Goal: Information Seeking & Learning: Learn about a topic

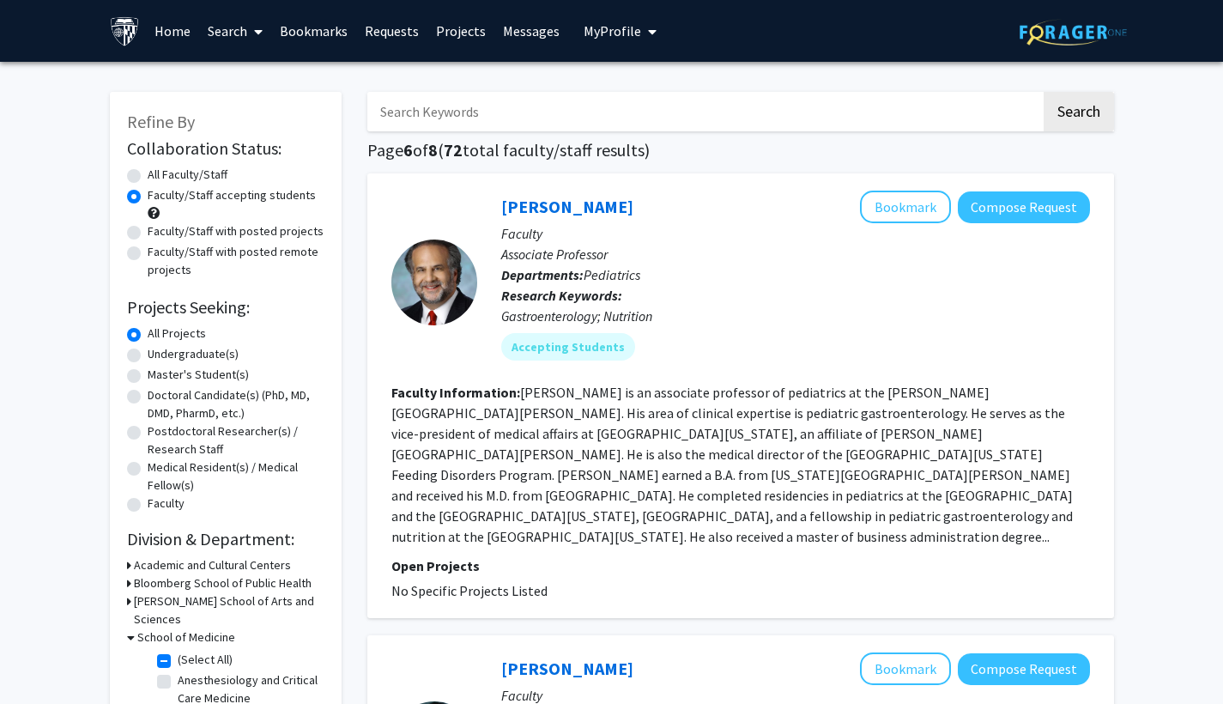
scroll to position [30, 0]
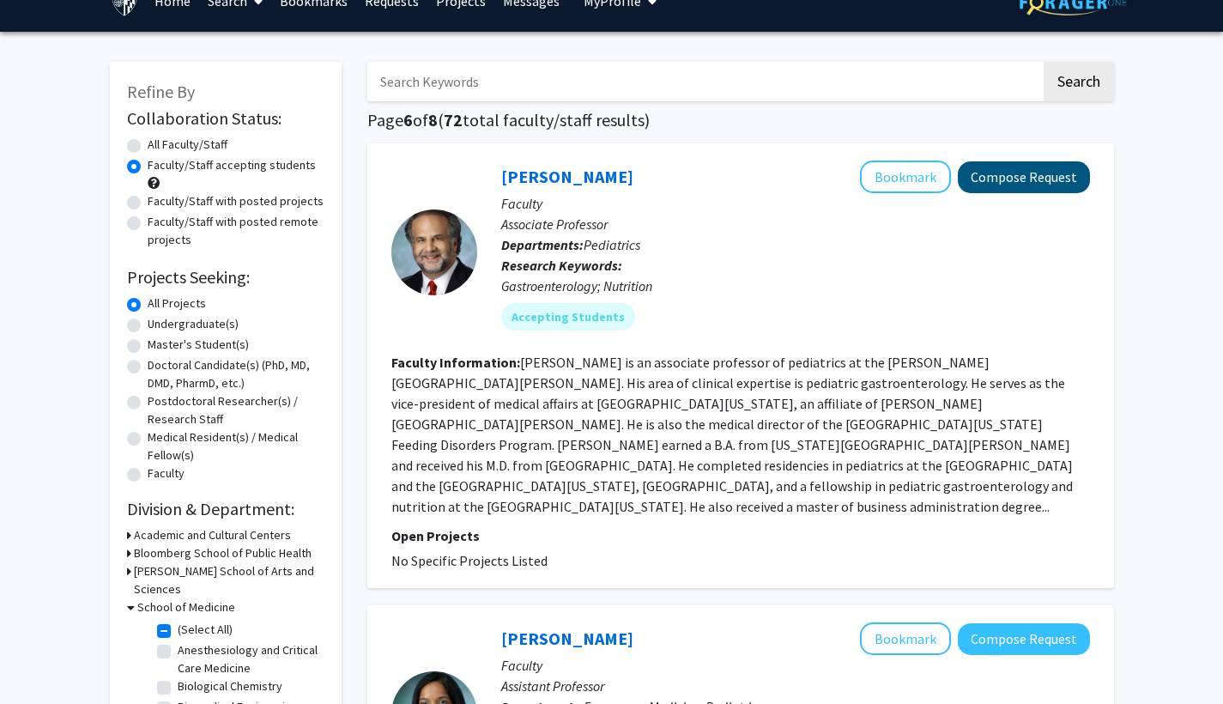
click at [1008, 192] on button "Compose Request" at bounding box center [1024, 177] width 132 height 32
click at [1023, 184] on button "Compose Request" at bounding box center [1024, 177] width 132 height 32
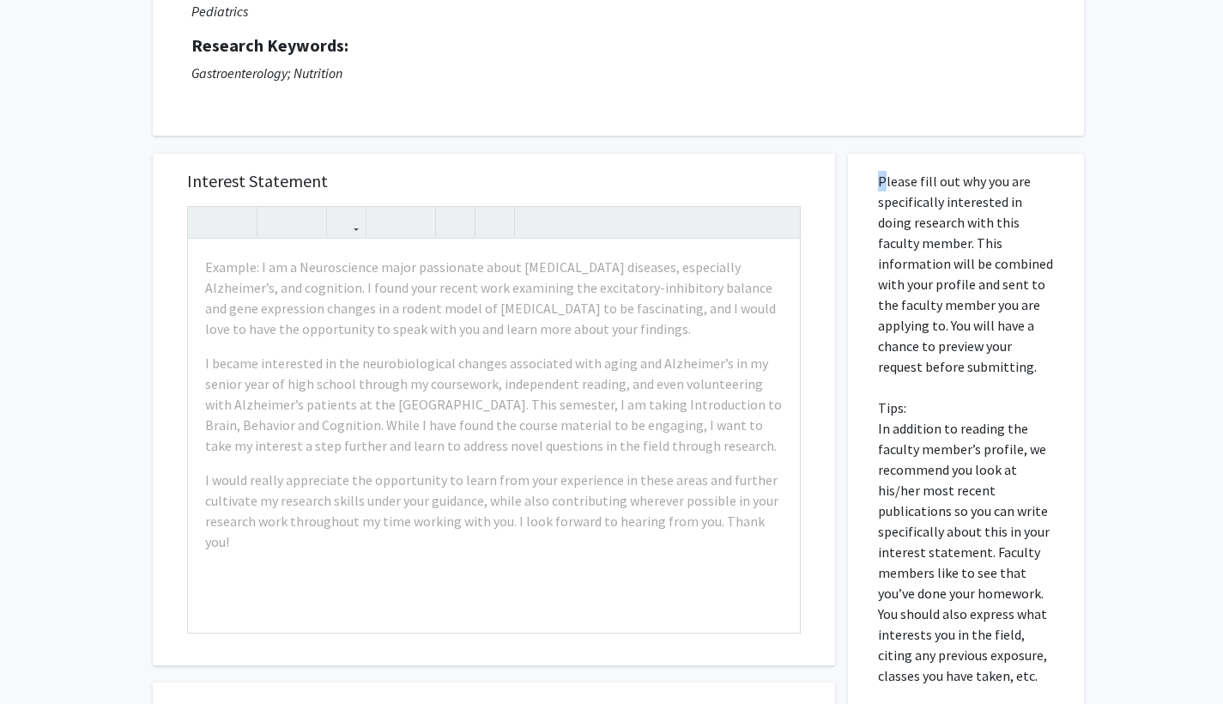
scroll to position [209, 0]
drag, startPoint x: 876, startPoint y: 187, endPoint x: 1000, endPoint y: 692, distance: 519.5
click at [1000, 692] on div "Please fill out why you are specifically interested in doing research with this…" at bounding box center [966, 531] width 210 height 759
copy p
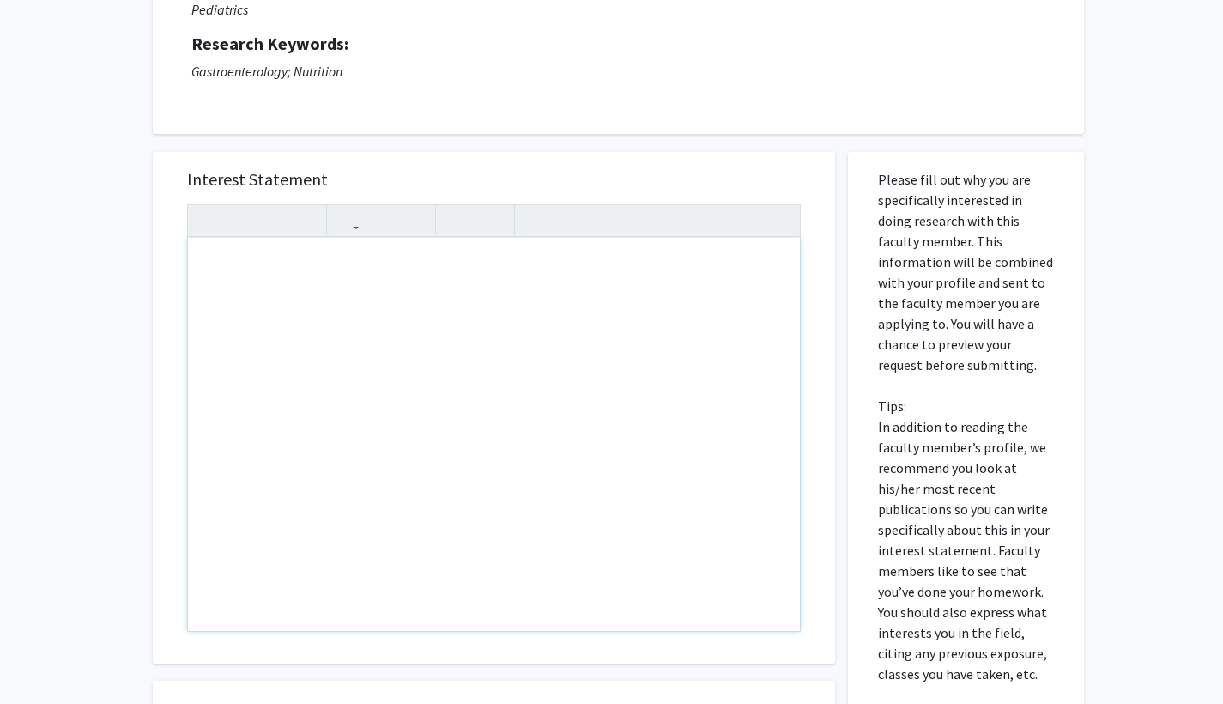
drag, startPoint x: 205, startPoint y: 268, endPoint x: 234, endPoint y: 291, distance: 37.3
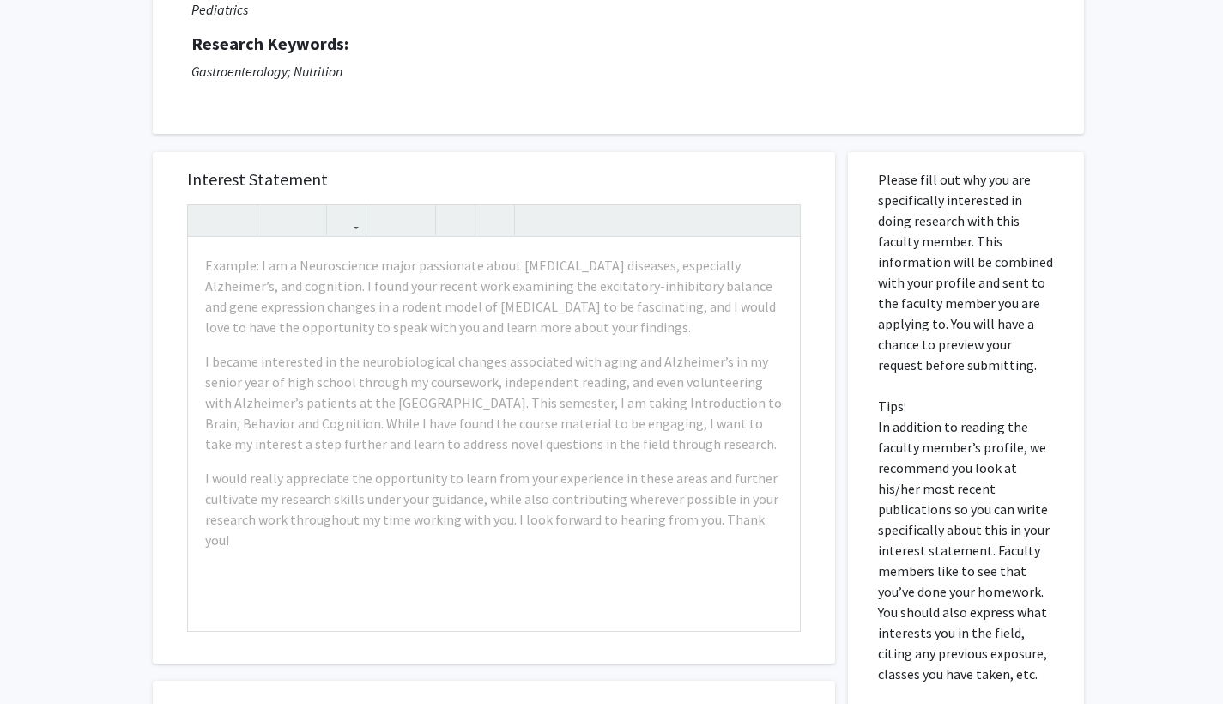
click at [102, 316] on div "All Requests Request for [PERSON_NAME] Request for [PERSON_NAME] Departments: P…" at bounding box center [611, 400] width 1223 height 1097
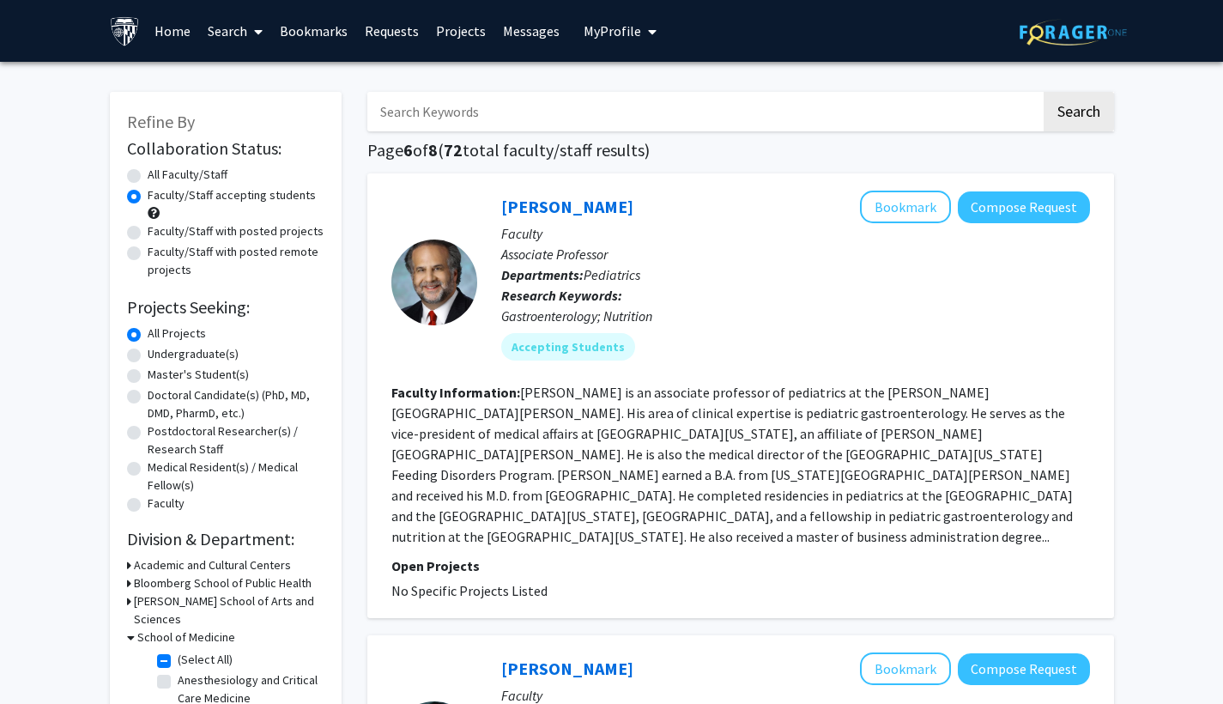
click at [148, 233] on label "Faculty/Staff with posted projects" at bounding box center [236, 231] width 176 height 18
click at [148, 233] on input "Faculty/Staff with posted projects" at bounding box center [153, 227] width 11 height 11
radio input "true"
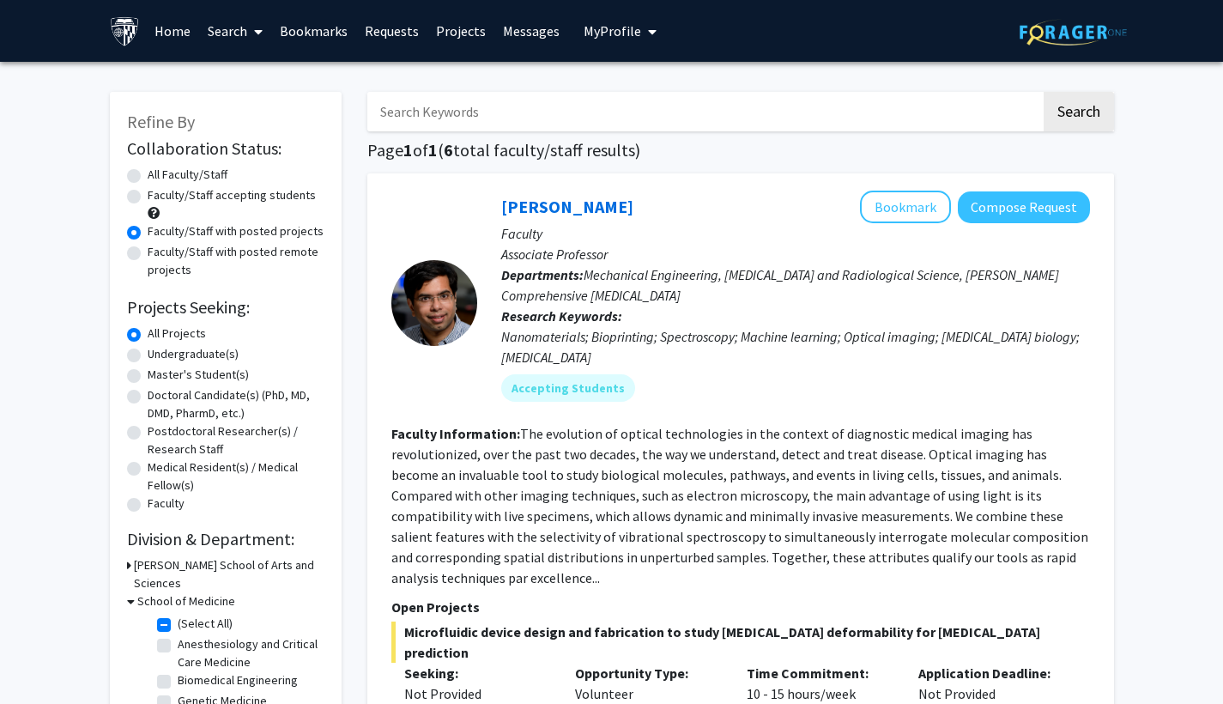
click at [148, 193] on label "Faculty/Staff accepting students" at bounding box center [232, 195] width 168 height 18
click at [148, 193] on input "Faculty/Staff accepting students" at bounding box center [153, 191] width 11 height 11
radio input "true"
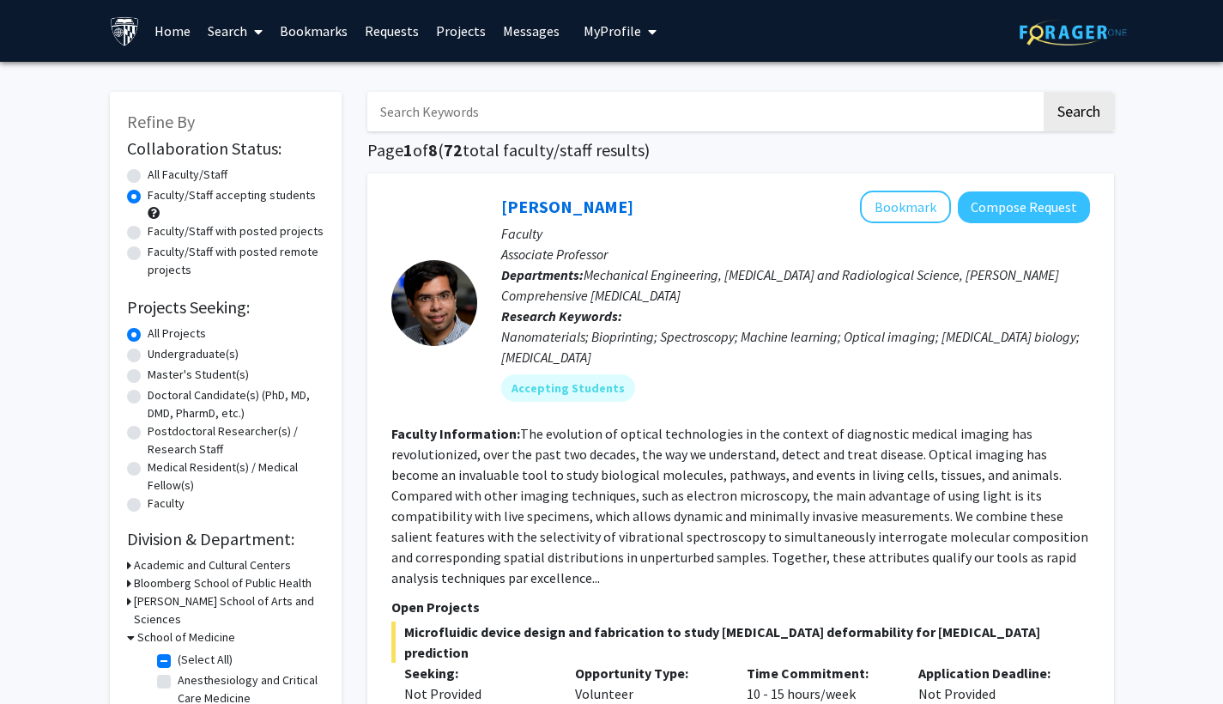
click at [148, 173] on label "All Faculty/Staff" at bounding box center [188, 175] width 80 height 18
click at [148, 173] on input "All Faculty/Staff" at bounding box center [153, 171] width 11 height 11
radio input "true"
click at [148, 196] on label "Faculty/Staff accepting students" at bounding box center [232, 195] width 168 height 18
click at [148, 196] on input "Faculty/Staff accepting students" at bounding box center [153, 191] width 11 height 11
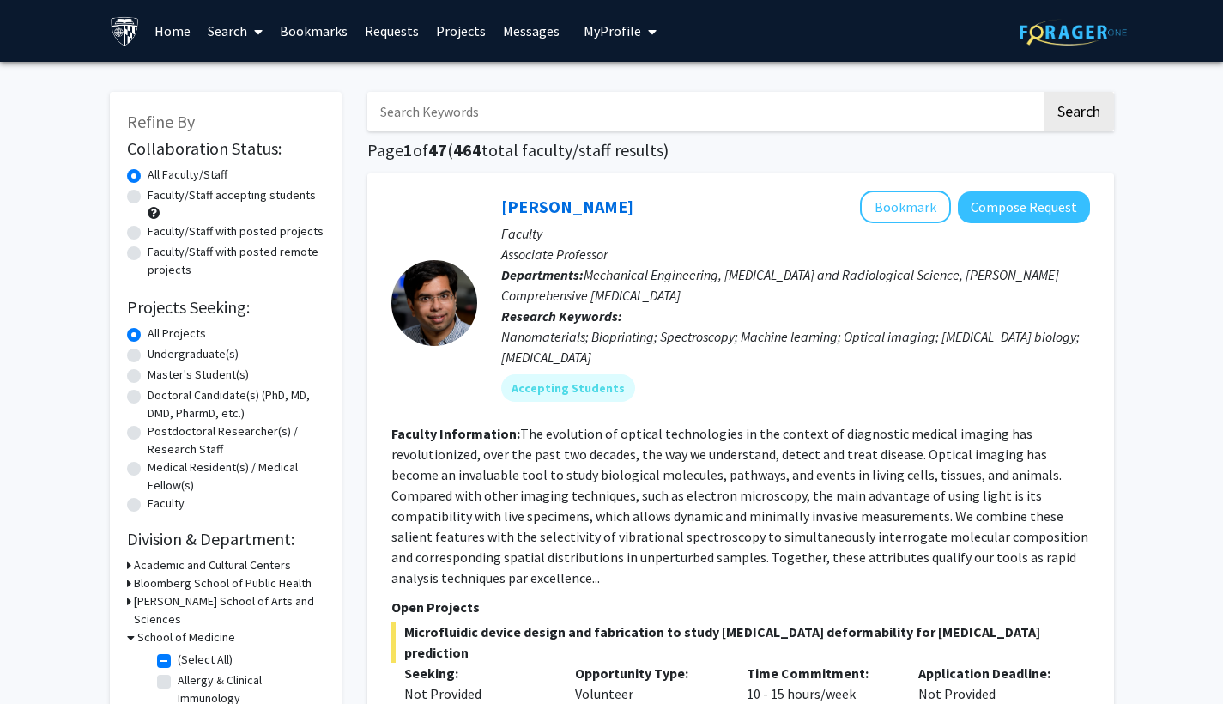
radio input "true"
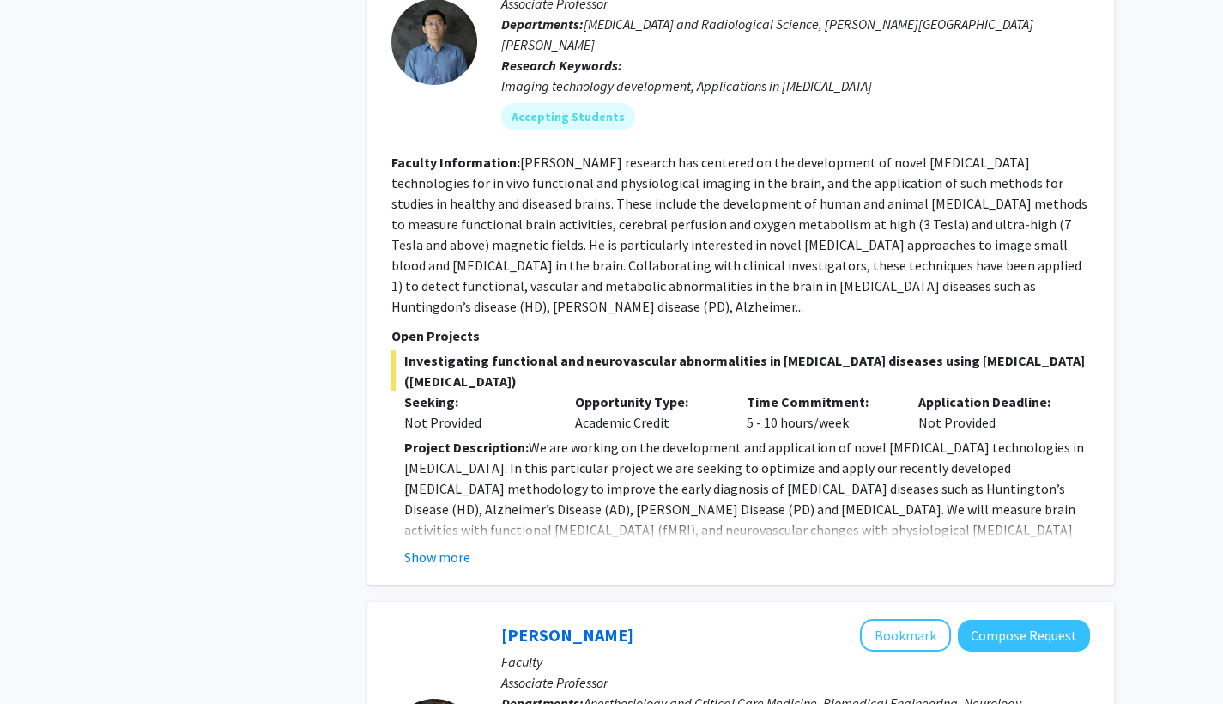
scroll to position [1191, 0]
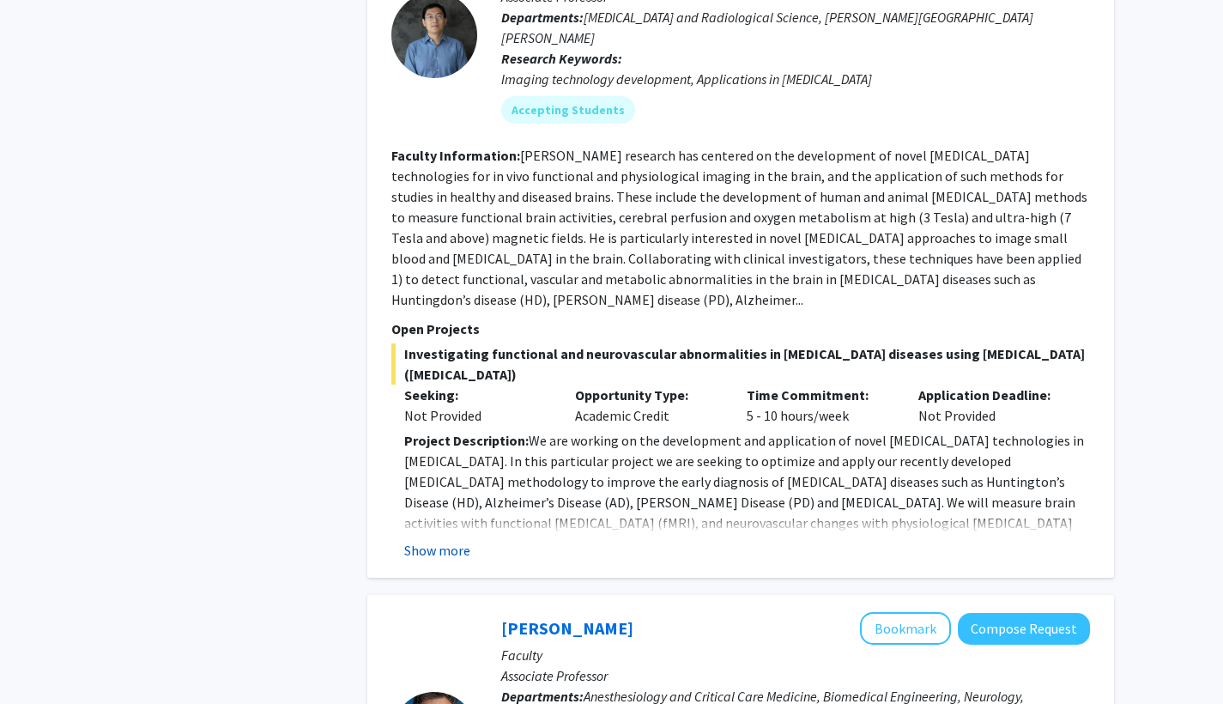
click at [457, 540] on button "Show more" at bounding box center [437, 550] width 66 height 21
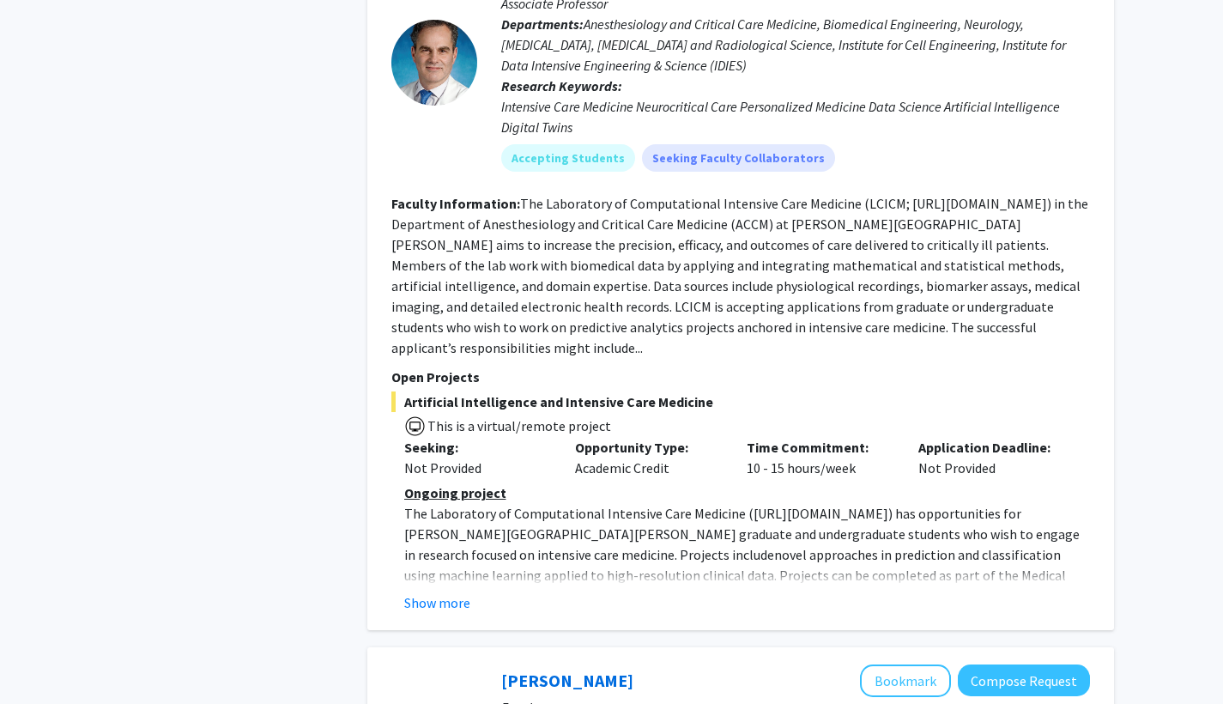
scroll to position [2400, 0]
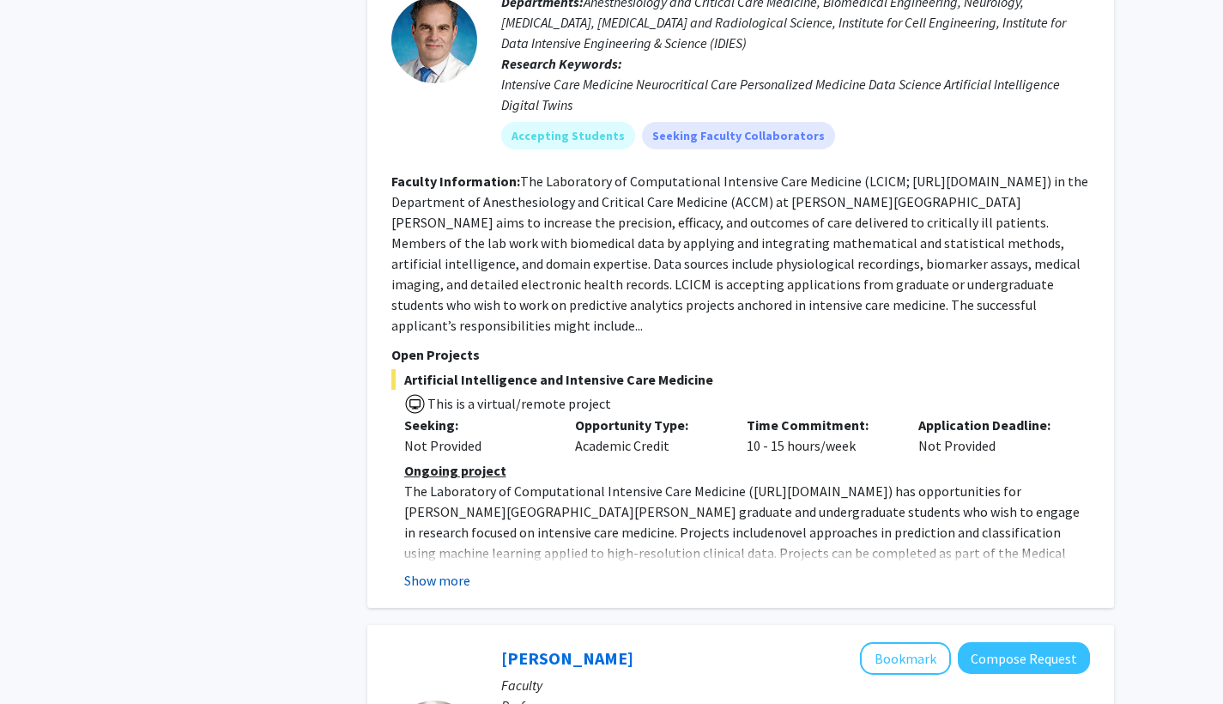
click at [455, 570] on button "Show more" at bounding box center [437, 580] width 66 height 21
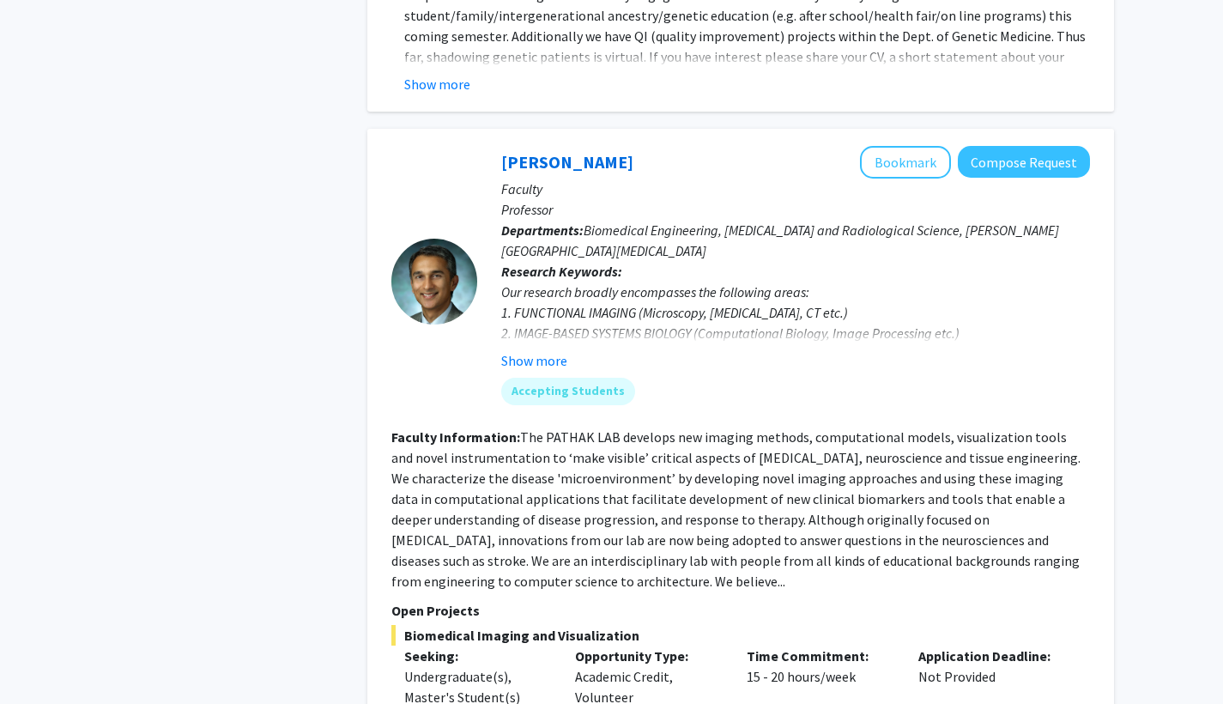
scroll to position [3601, 0]
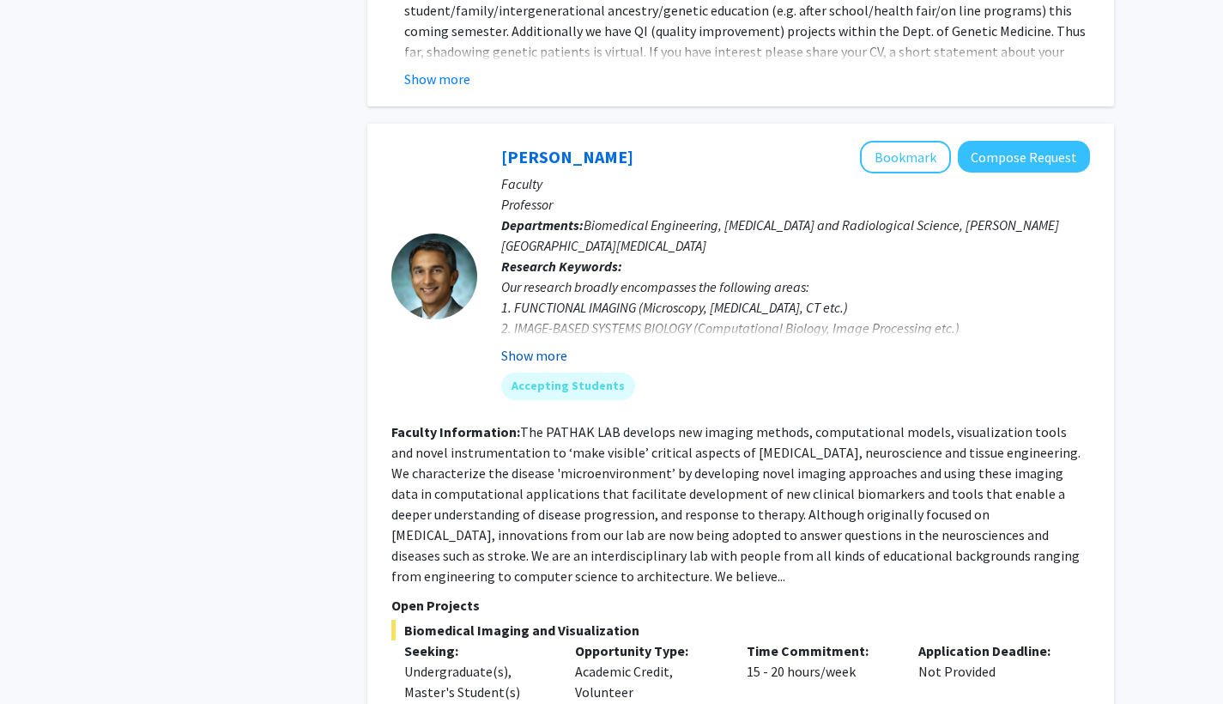
click at [552, 345] on button "Show more" at bounding box center [534, 355] width 66 height 21
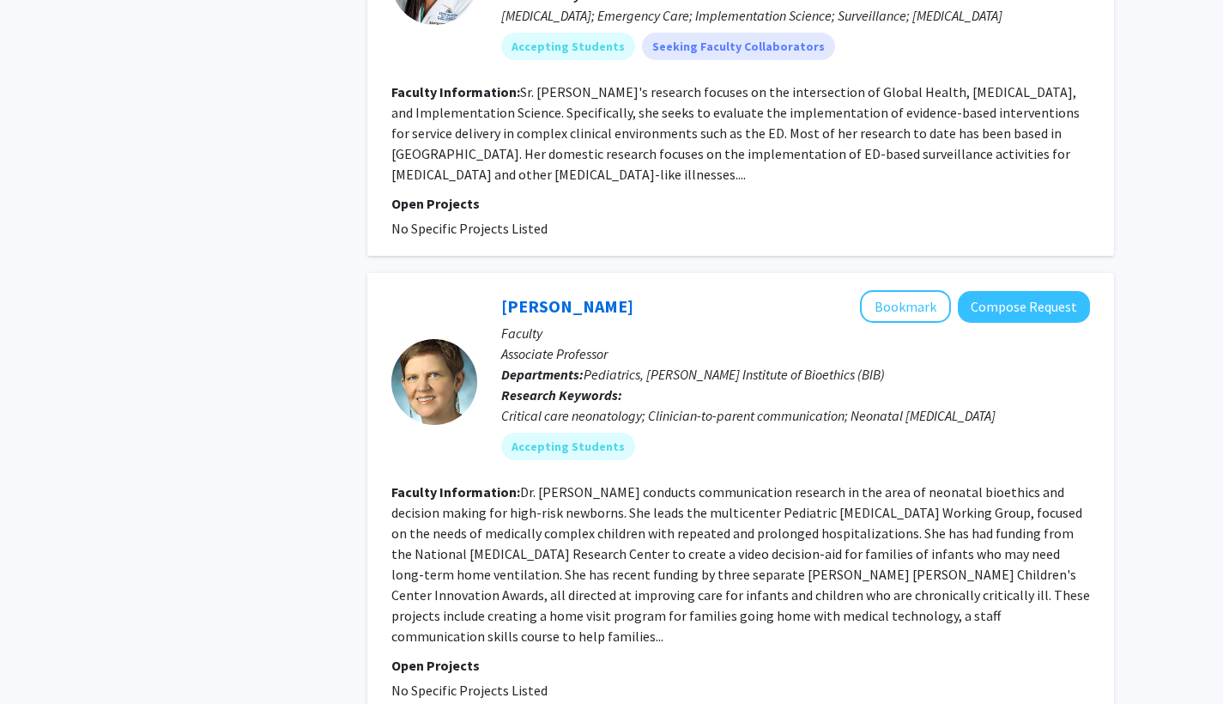
scroll to position [6391, 0]
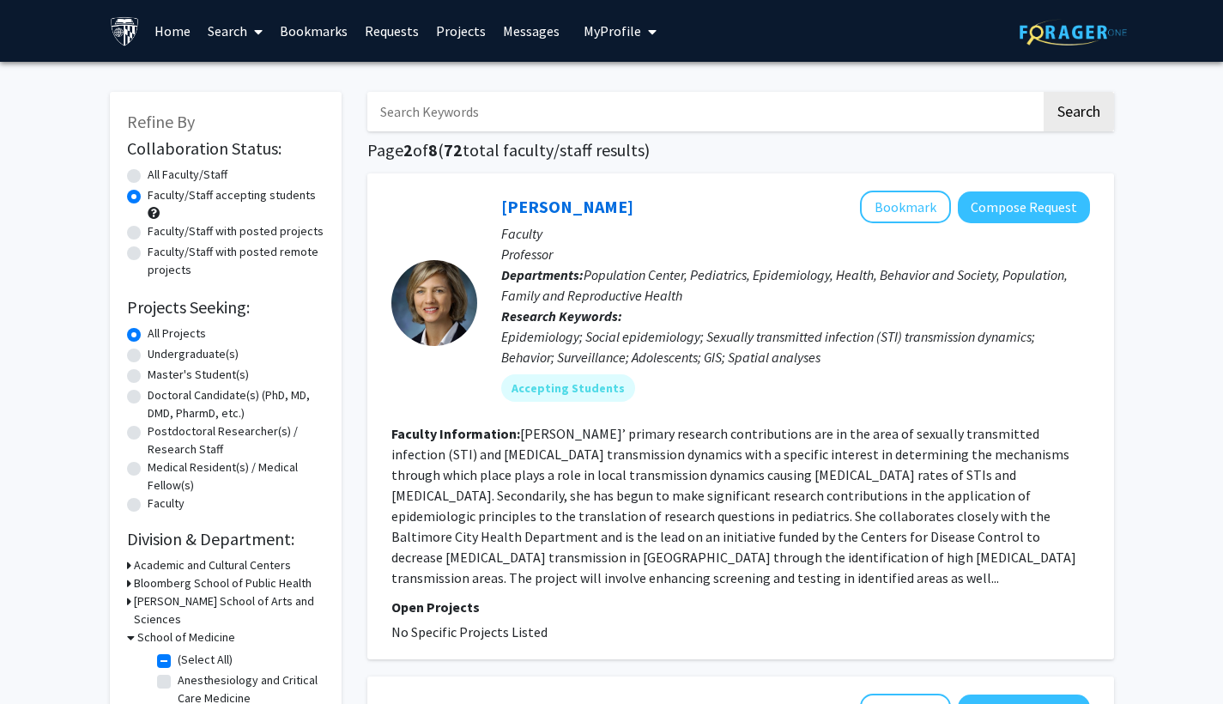
click at [148, 237] on label "Faculty/Staff with posted projects" at bounding box center [236, 231] width 176 height 18
click at [148, 233] on input "Faculty/Staff with posted projects" at bounding box center [153, 227] width 11 height 11
radio input "true"
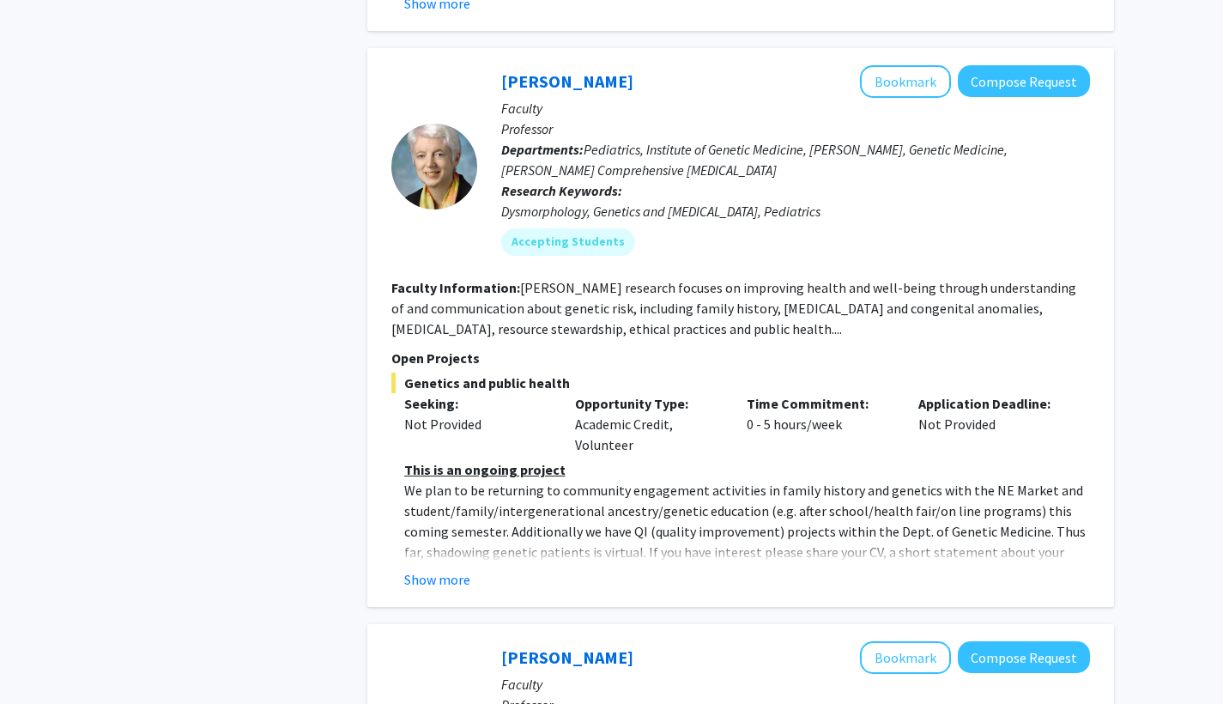
scroll to position [2465, 0]
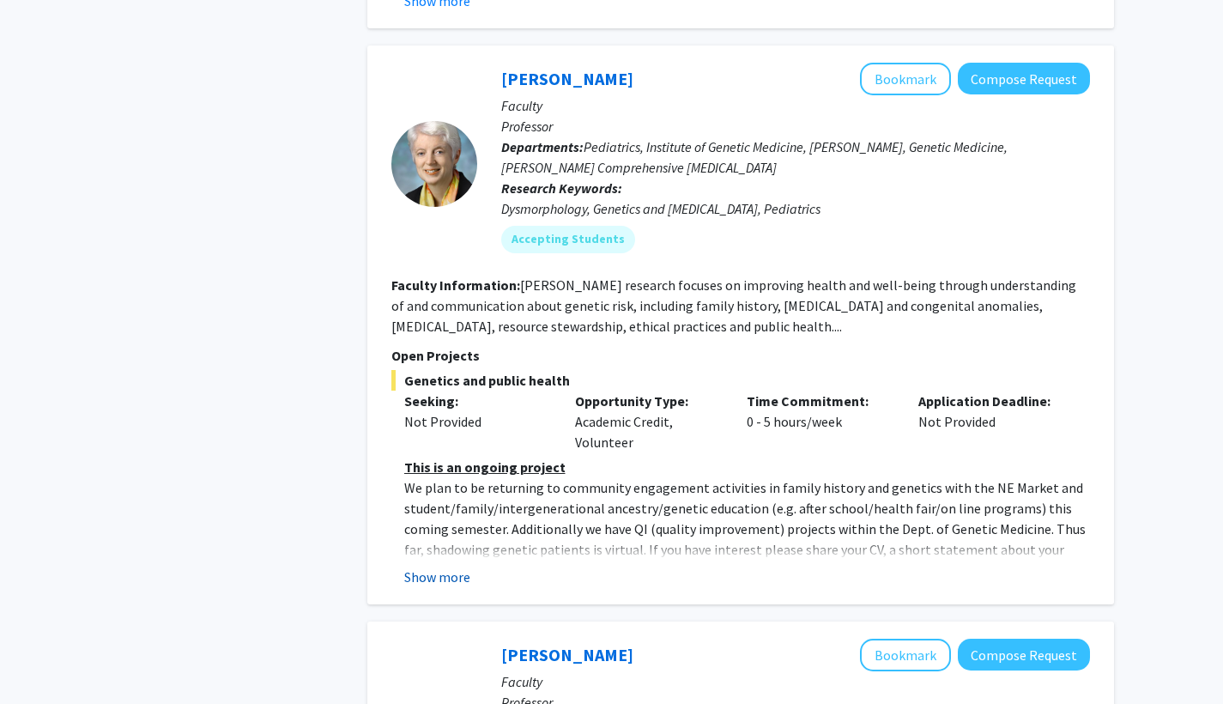
click at [429, 566] on button "Show more" at bounding box center [437, 576] width 66 height 21
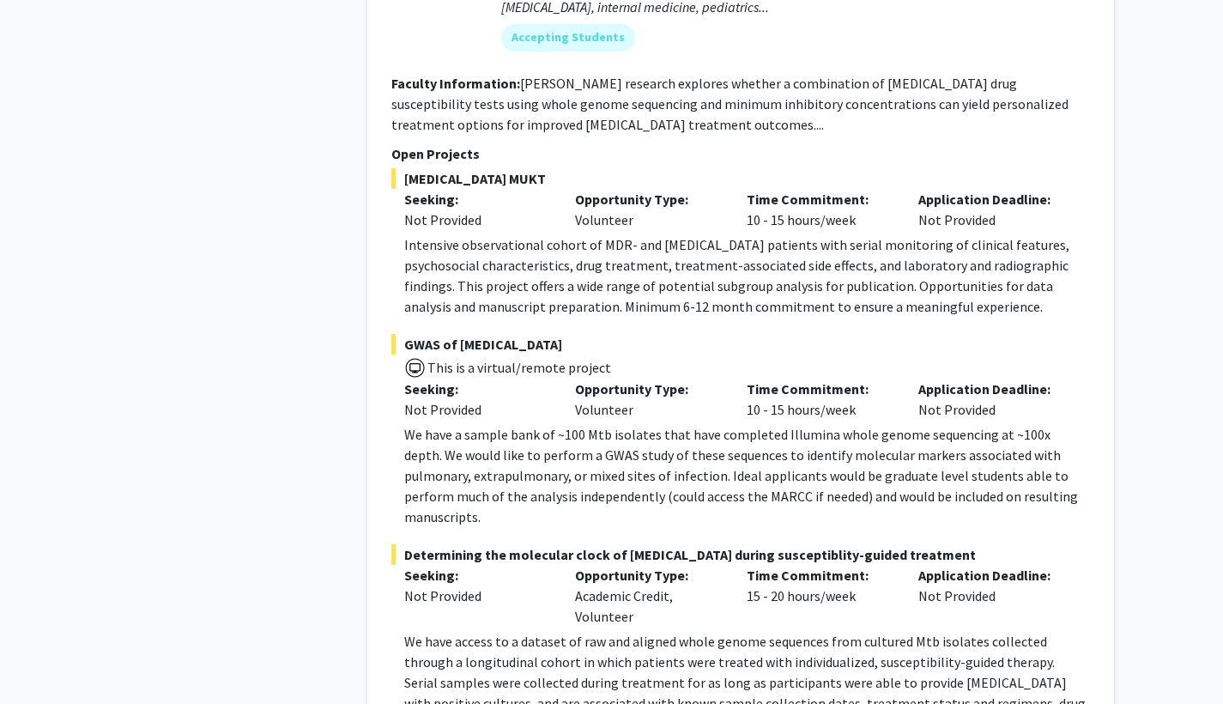
scroll to position [4056, 0]
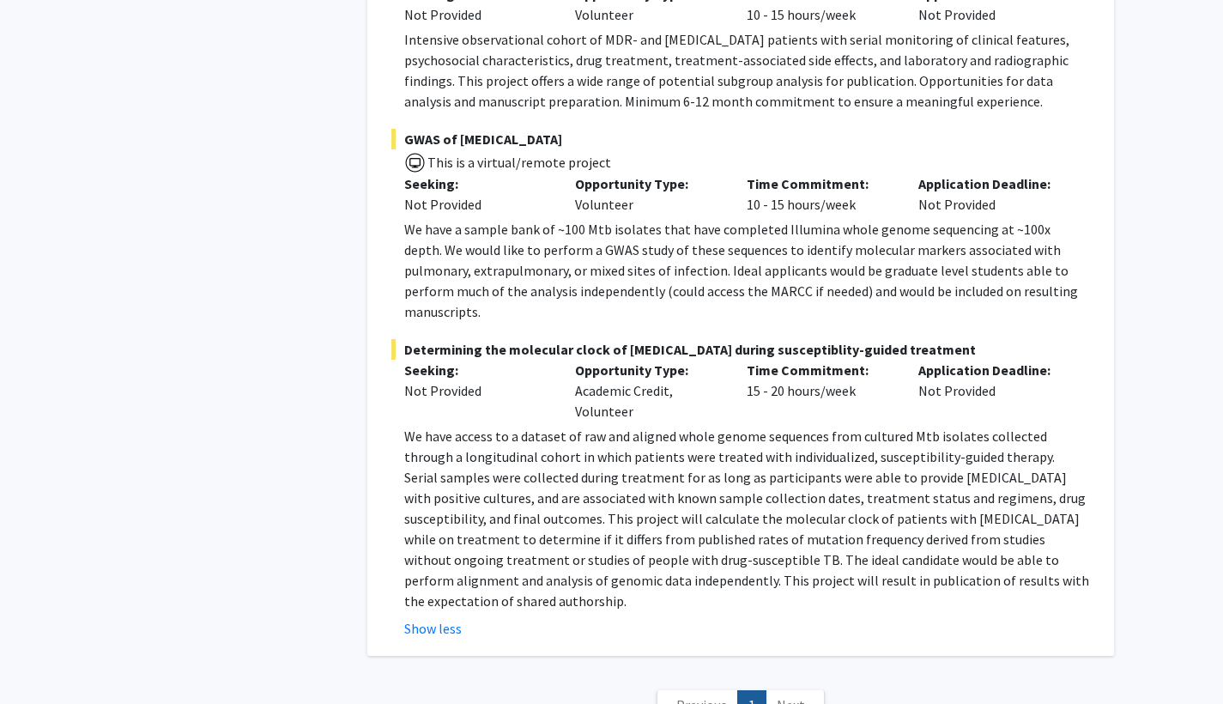
scroll to position [4256, 0]
click at [778, 697] on span "Next »" at bounding box center [795, 705] width 37 height 17
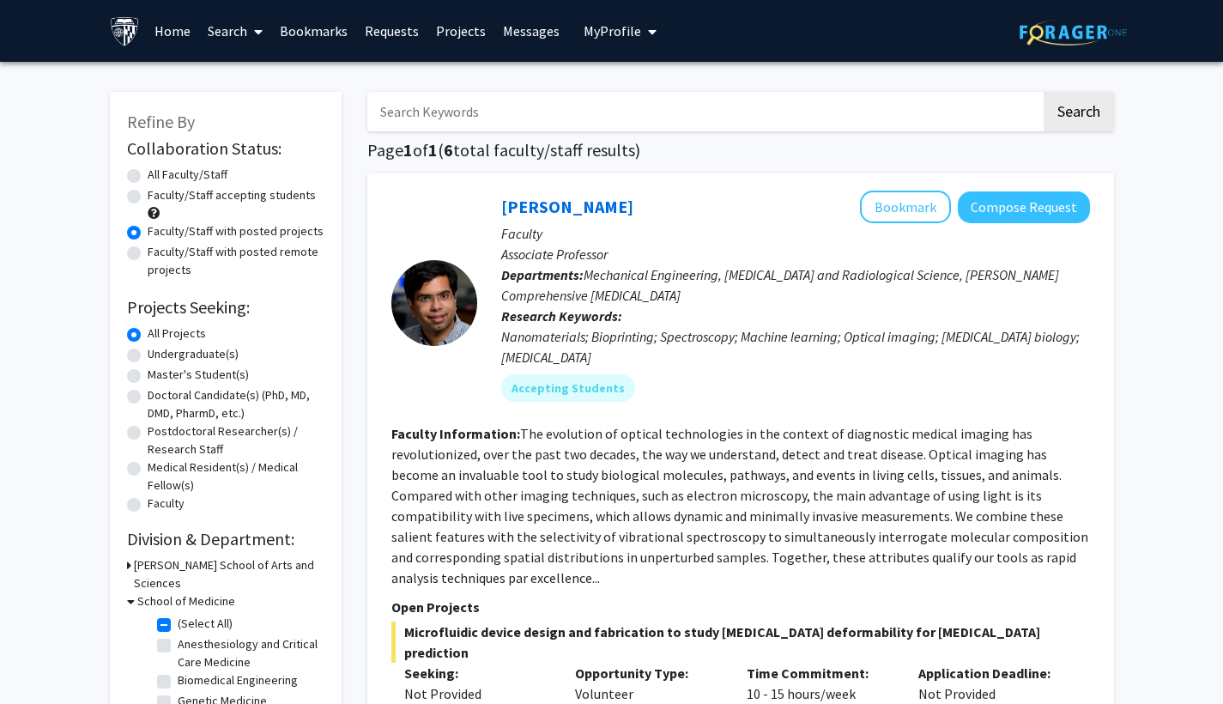
scroll to position [0, 0]
click at [148, 257] on label "Faculty/Staff with posted remote projects" at bounding box center [236, 261] width 177 height 36
click at [148, 254] on input "Faculty/Staff with posted remote projects" at bounding box center [153, 248] width 11 height 11
radio input "true"
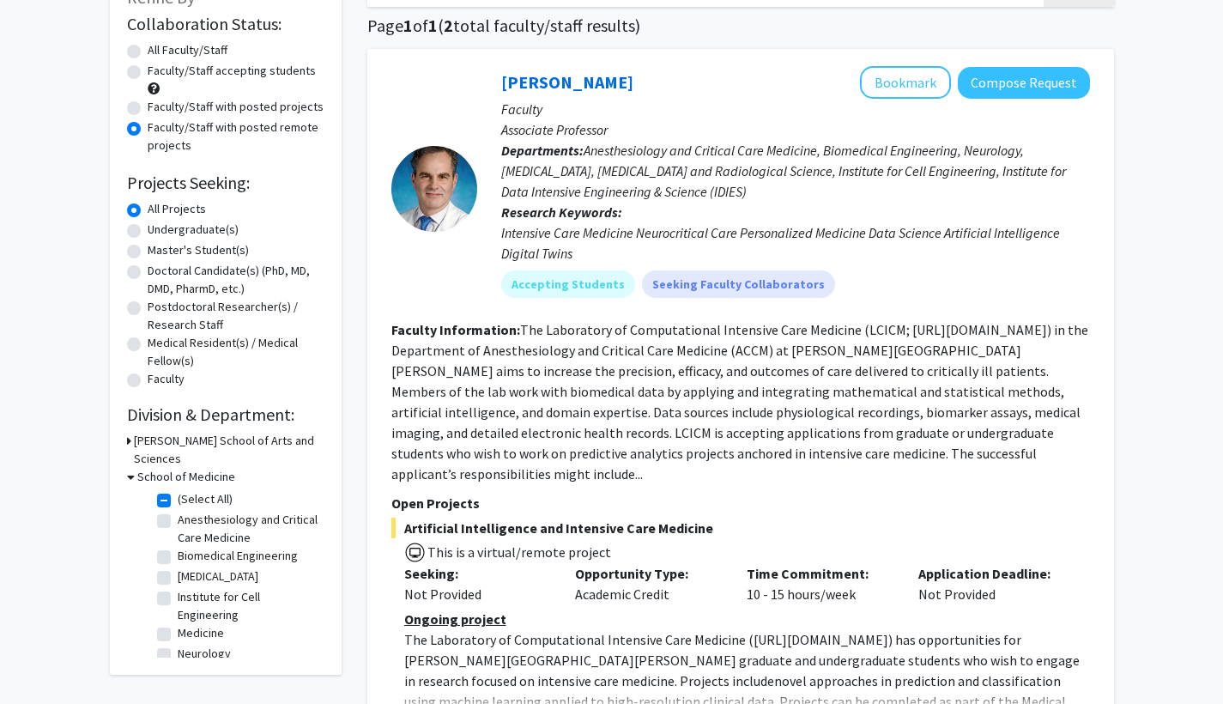
scroll to position [81, 0]
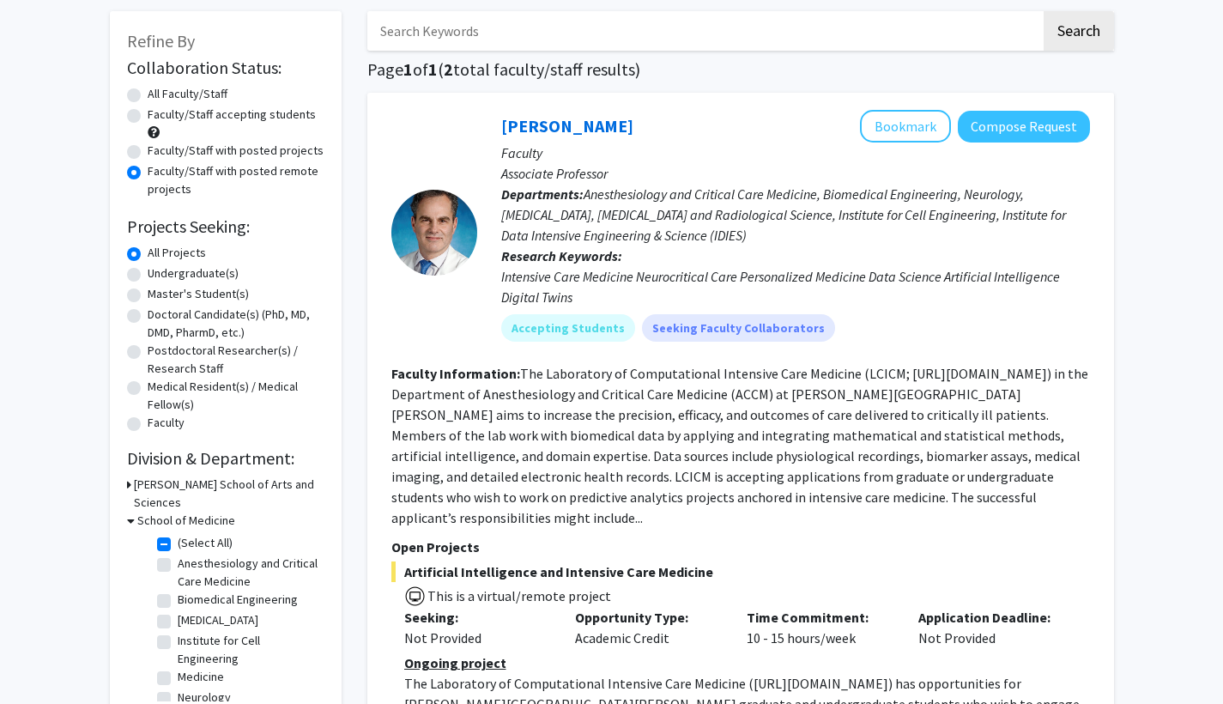
click at [148, 112] on label "Faculty/Staff accepting students" at bounding box center [232, 115] width 168 height 18
click at [148, 112] on input "Faculty/Staff accepting students" at bounding box center [153, 111] width 11 height 11
radio input "true"
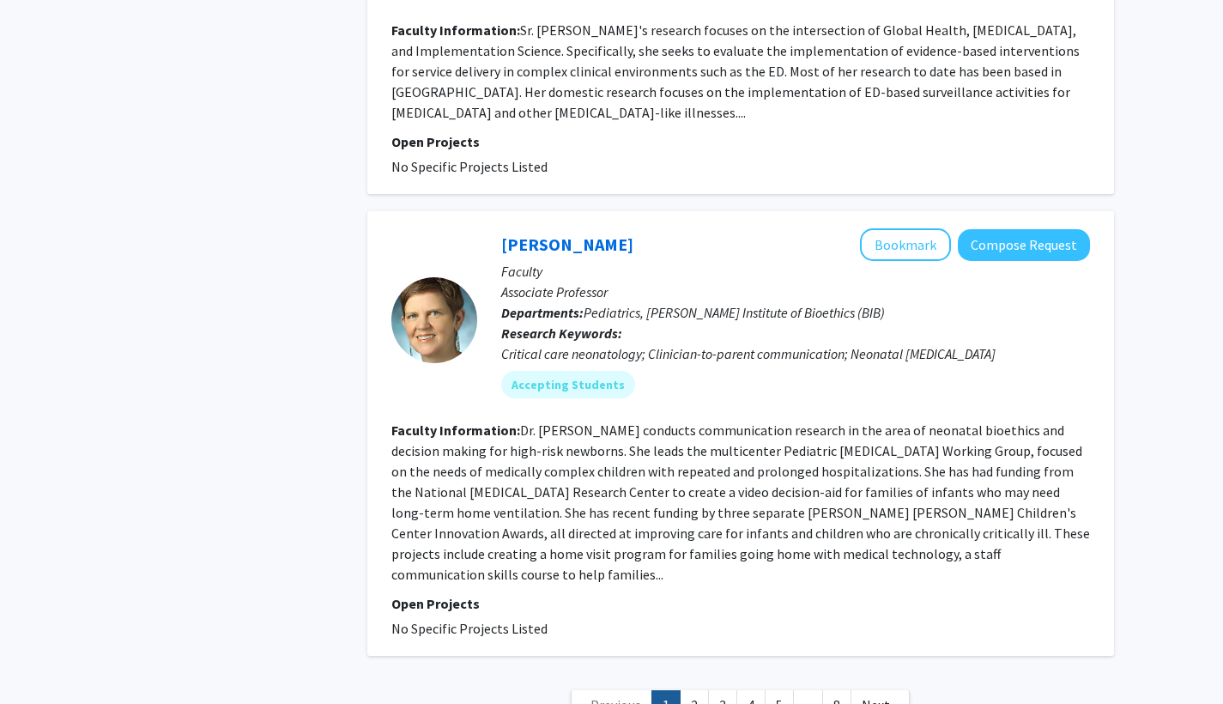
scroll to position [5773, 0]
